Goal: Task Accomplishment & Management: Manage account settings

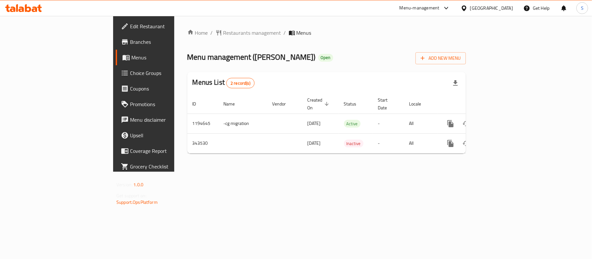
click at [130, 76] on span "Choice Groups" at bounding box center [168, 73] width 77 height 8
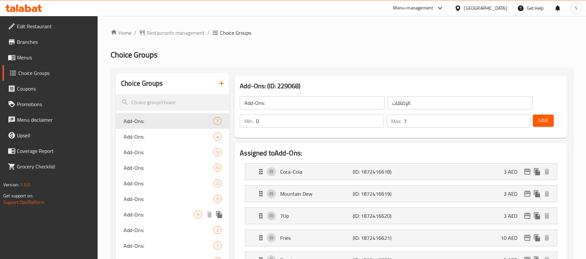
scroll to position [217, 0]
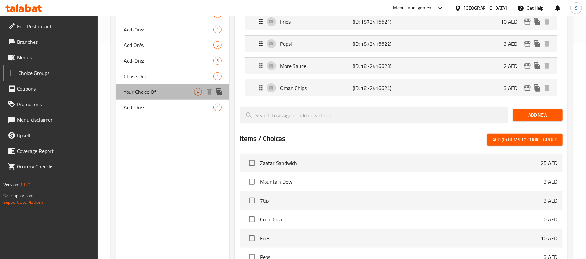
click at [147, 97] on div "Your Choice Of 4" at bounding box center [172, 92] width 113 height 16
type input "Your Choice Of"
type input "إختيارك من"
type input "1"
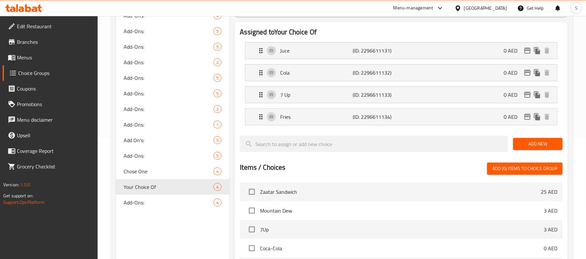
scroll to position [43, 0]
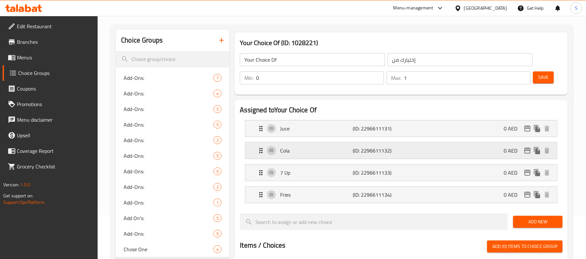
click at [296, 156] on div "Cola (ID: 2296611132) 0 AED" at bounding box center [403, 151] width 292 height 16
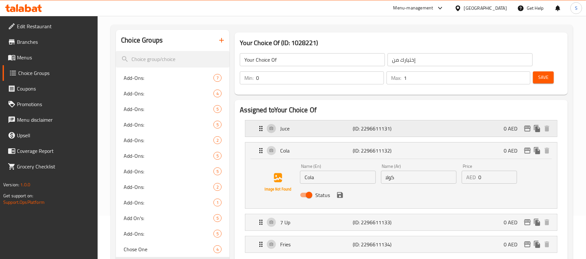
click at [312, 134] on div "Juce (ID: 2296611131) 0 AED" at bounding box center [403, 129] width 292 height 16
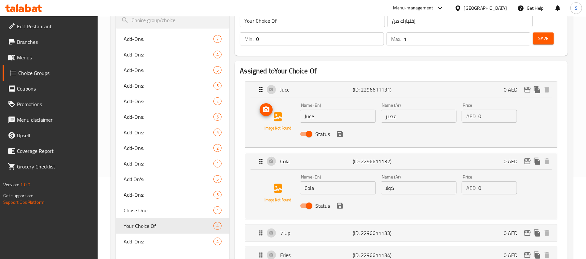
scroll to position [173, 0]
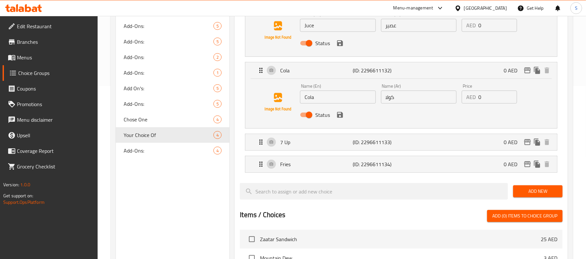
click at [323, 153] on li "7 Up (ID: 2296611133) 0 AED Name (En) 7 Up Name (En) Name (Ar) سفن اب Name (Ar)…" at bounding box center [401, 142] width 323 height 22
click at [326, 148] on div "7 Up (ID: 2296611133) 0 AED" at bounding box center [403, 142] width 292 height 16
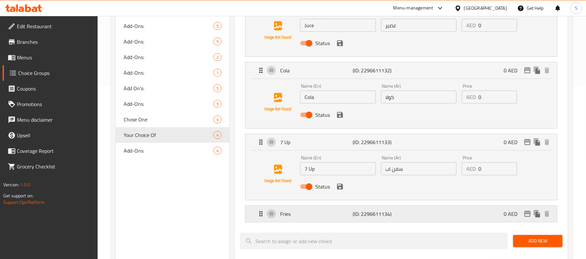
click at [301, 216] on p "Fries" at bounding box center [316, 214] width 73 height 8
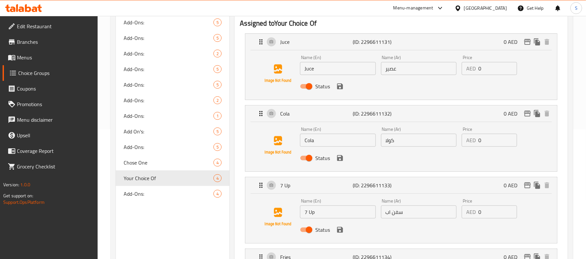
scroll to position [0, 0]
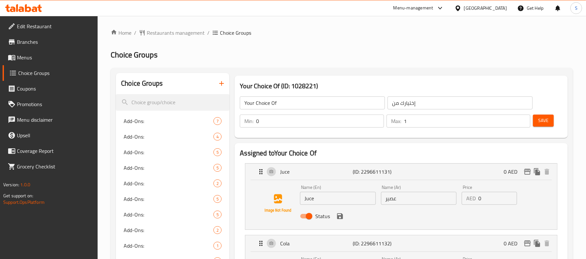
click at [397, 106] on input "إختيارك من" at bounding box center [459, 103] width 145 height 13
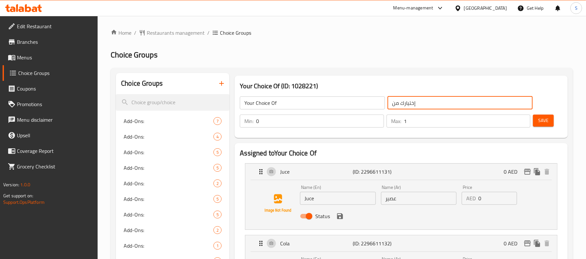
click at [397, 106] on input "إختيارك من" at bounding box center [459, 103] width 145 height 13
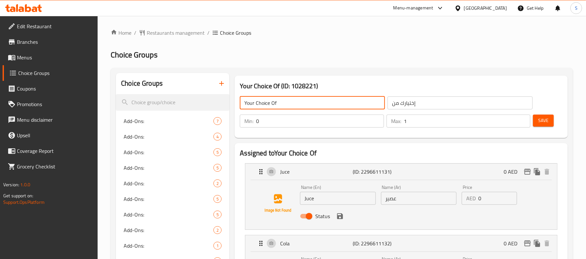
click at [295, 102] on input "Your Choice Of" at bounding box center [312, 103] width 145 height 13
type input "a"
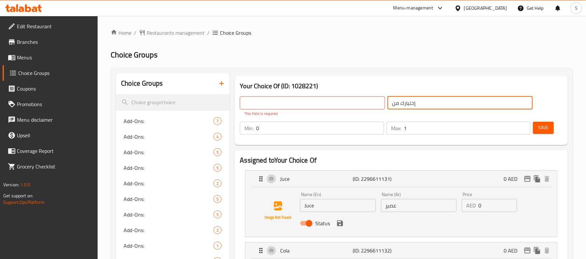
click at [434, 106] on input "إختيارك من" at bounding box center [459, 103] width 145 height 13
click at [304, 100] on input "text" at bounding box center [312, 103] width 145 height 13
type input "إختيارك من"
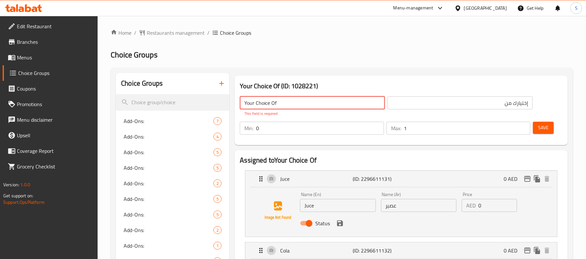
click at [289, 108] on input "Your Choice Of" at bounding box center [312, 103] width 145 height 13
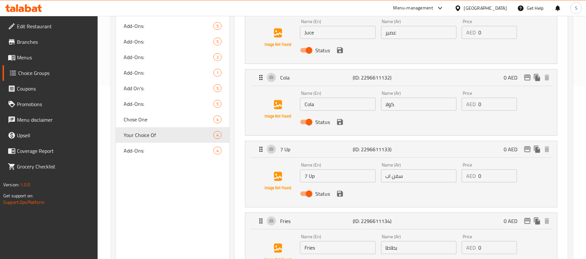
scroll to position [347, 0]
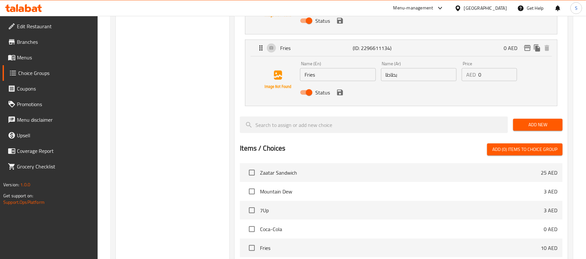
type input "Your Choice Of:"
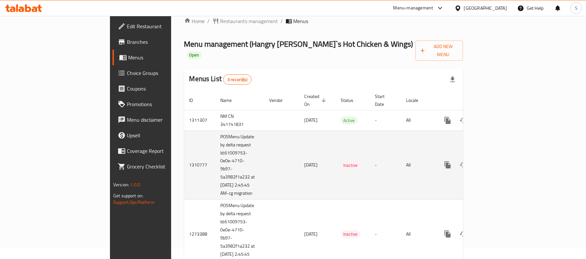
scroll to position [17, 0]
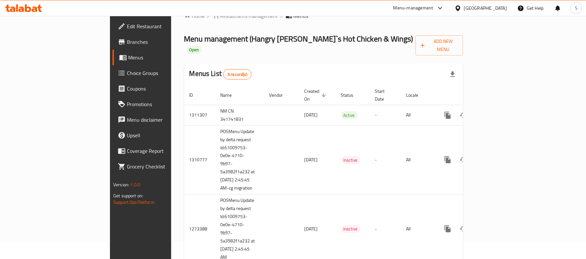
click at [127, 75] on span "Choice Groups" at bounding box center [165, 73] width 76 height 8
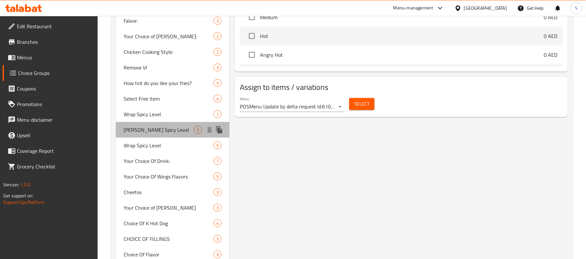
click at [133, 133] on span "[PERSON_NAME] Spicy Level" at bounding box center [159, 130] width 70 height 8
type input "[PERSON_NAME] Spicy Level"
type input "مستوى ساندو حار"
type input "2"
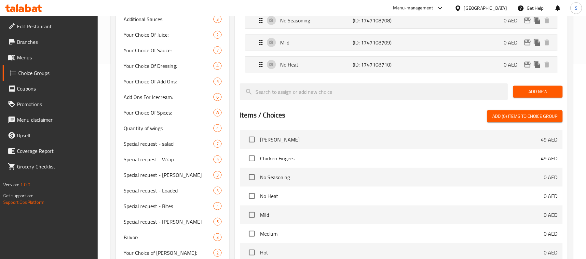
scroll to position [22, 0]
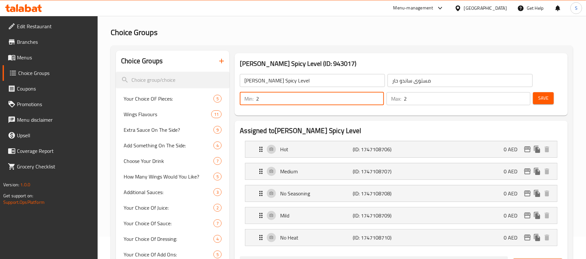
drag, startPoint x: 283, startPoint y: 101, endPoint x: 237, endPoint y: 91, distance: 47.1
click at [237, 91] on div "Min: 2 ​ Max: 2 ​ Save" at bounding box center [400, 98] width 328 height 21
type input "1"
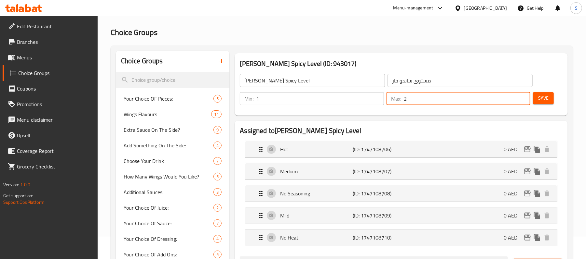
drag, startPoint x: 406, startPoint y: 97, endPoint x: 398, endPoint y: 101, distance: 9.0
click at [398, 101] on div "Max: 2 ​" at bounding box center [458, 98] width 144 height 13
type input "1"
click at [540, 98] on span "Save" at bounding box center [543, 98] width 10 height 8
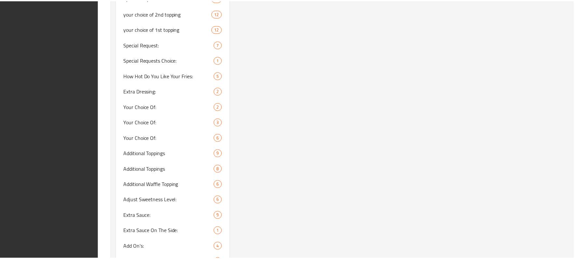
scroll to position [1420, 0]
